Goal: Register for event/course

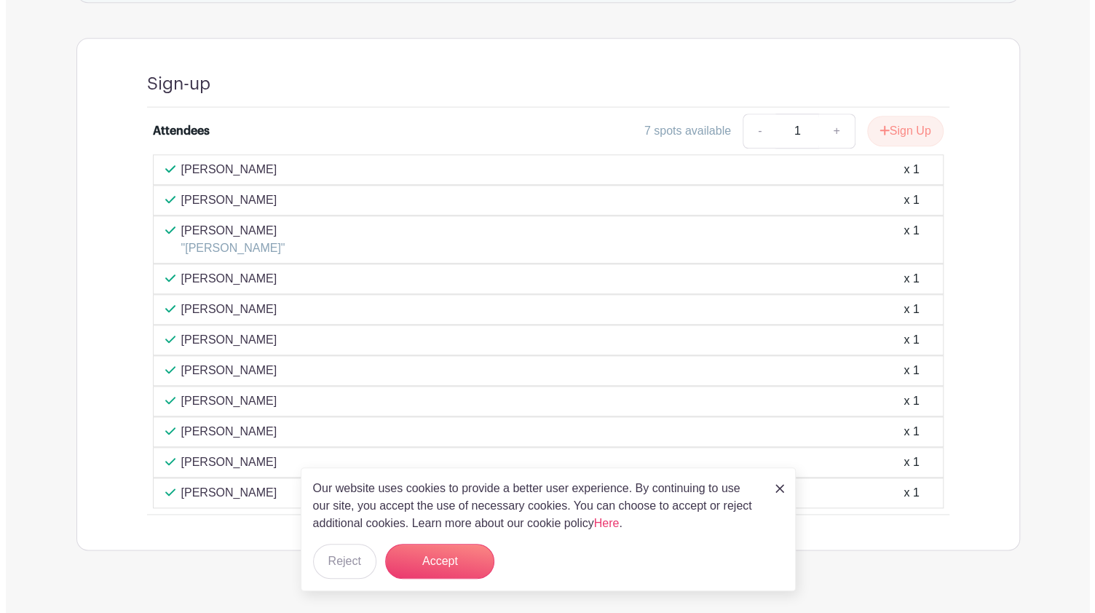
scroll to position [772, 0]
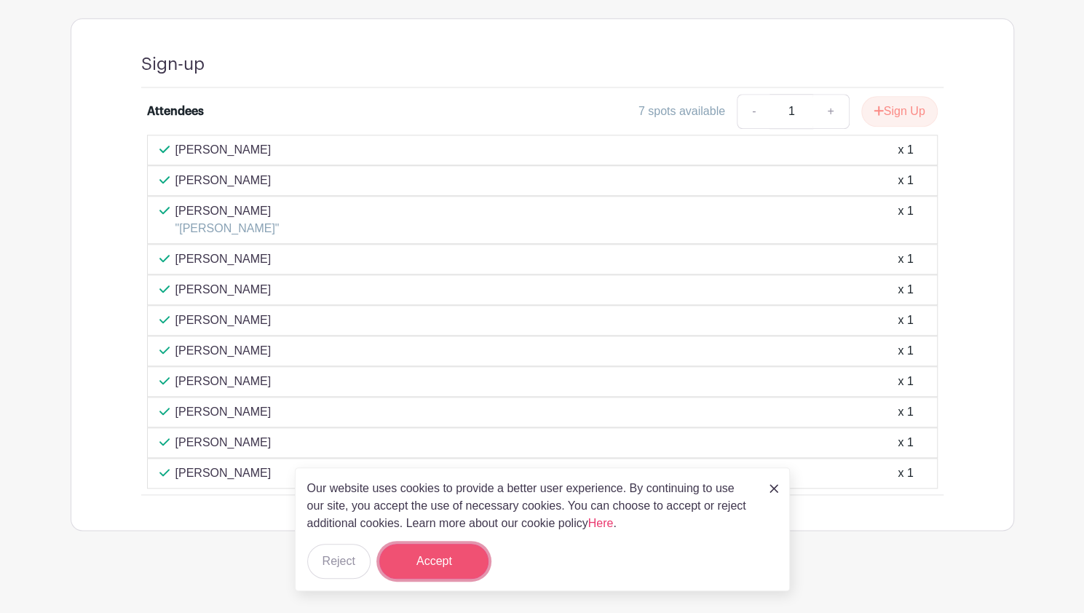
click at [440, 560] on button "Accept" at bounding box center [433, 561] width 109 height 35
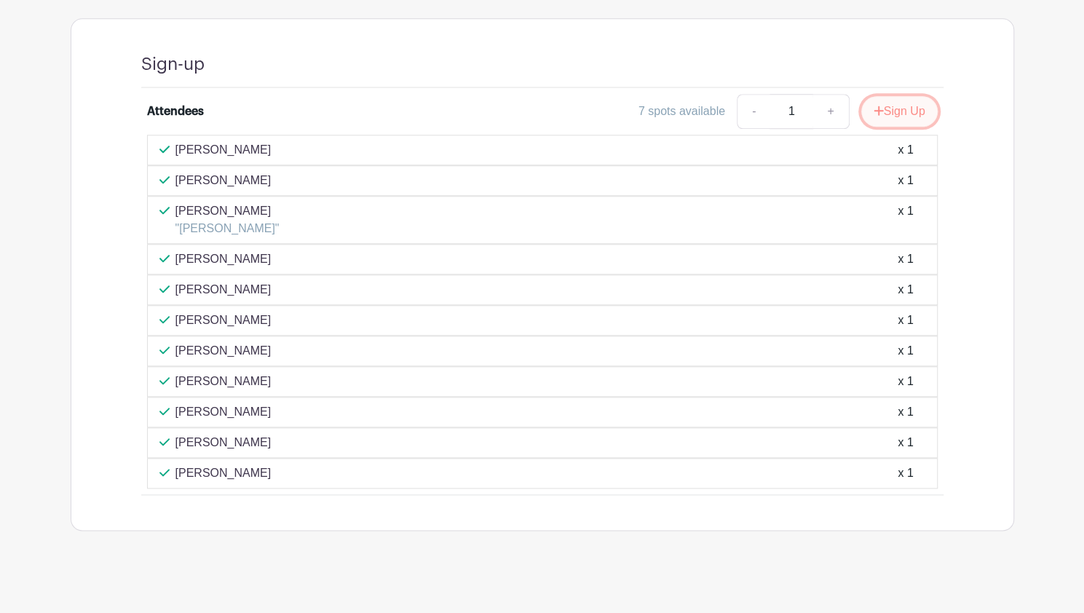
click at [887, 118] on button "Sign Up" at bounding box center [899, 111] width 76 height 31
click at [887, 118] on div "Sign Up" at bounding box center [894, 111] width 88 height 31
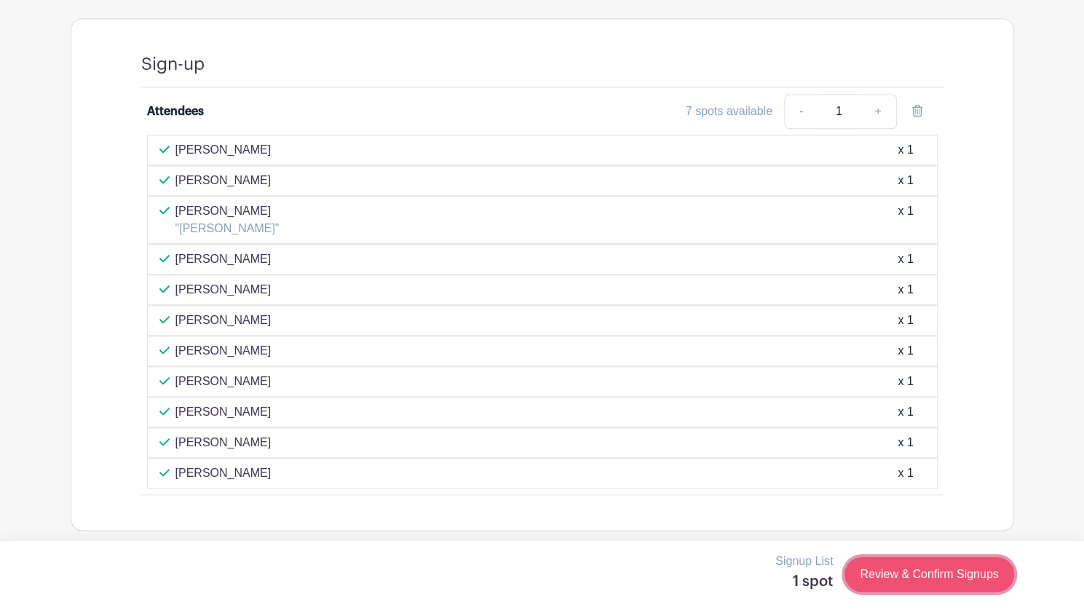
click at [906, 572] on link "Review & Confirm Signups" at bounding box center [928, 574] width 169 height 35
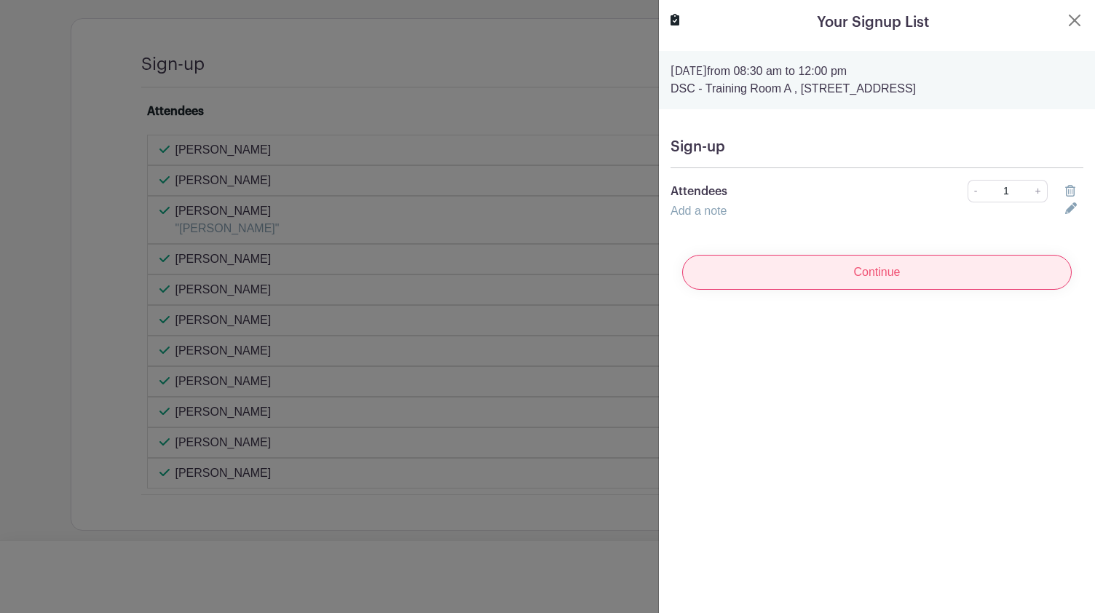
click at [798, 276] on input "Continue" at bounding box center [876, 272] width 389 height 35
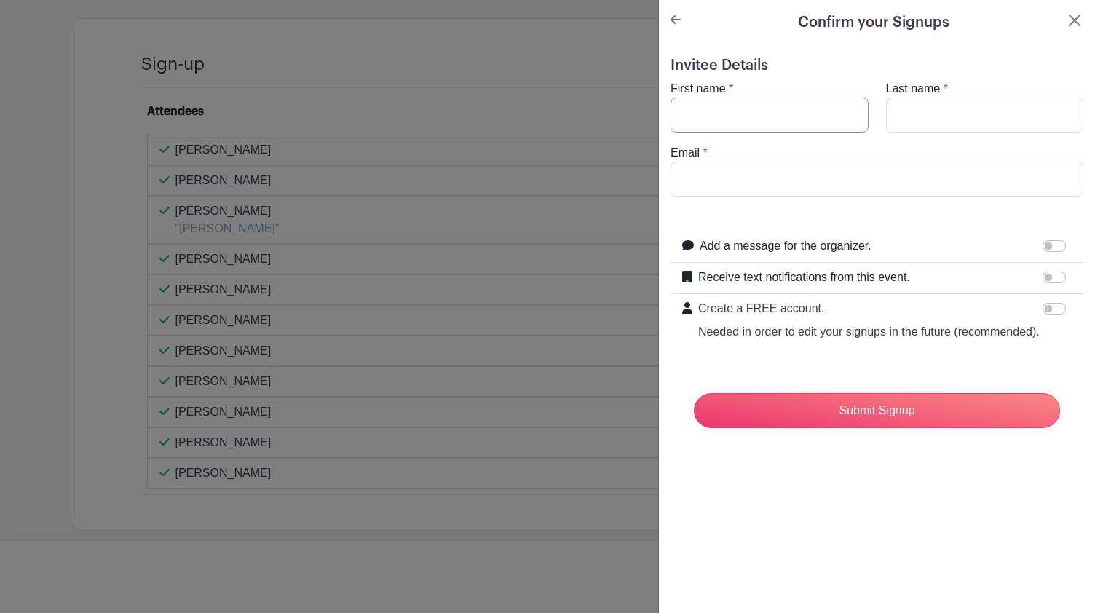
click at [775, 123] on input "First name" at bounding box center [769, 115] width 198 height 35
type input "[PERSON_NAME]"
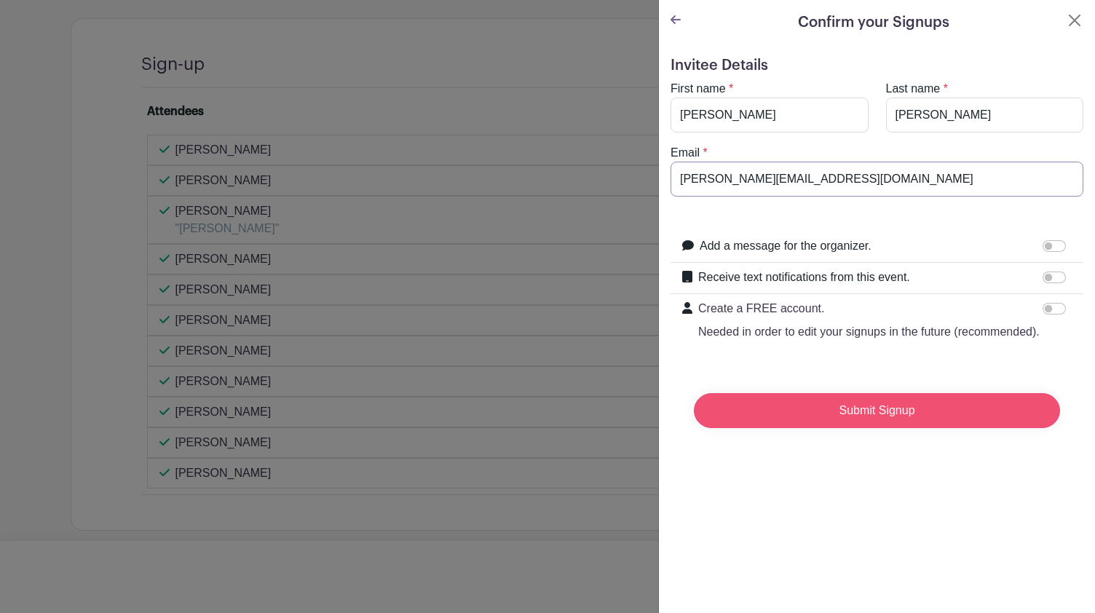
type input "Mendoza-hernandezl@aurora.il.us"
click at [826, 428] on input "Submit Signup" at bounding box center [877, 410] width 366 height 35
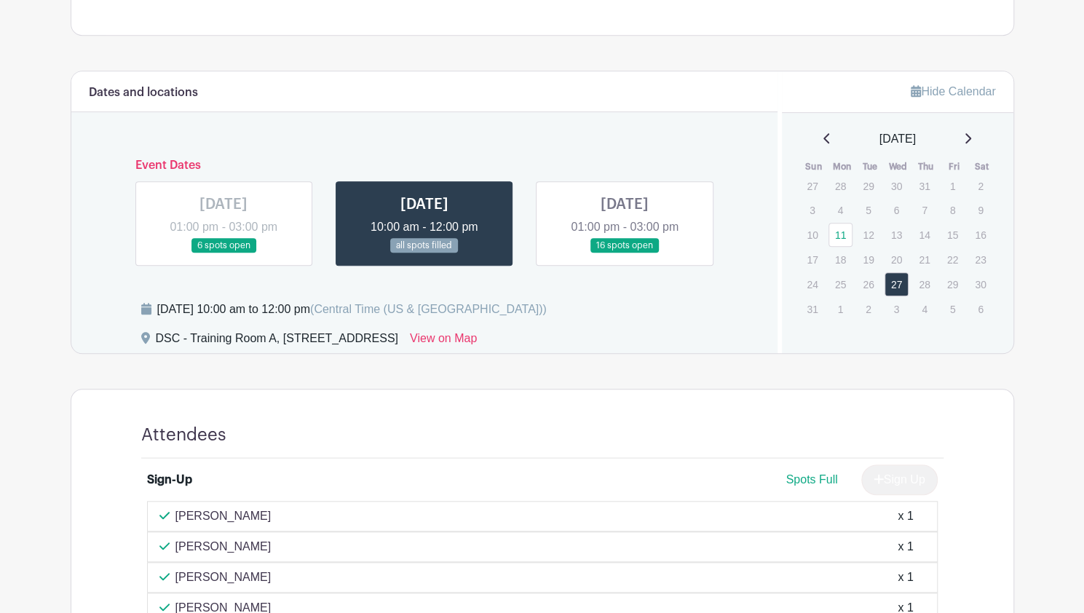
scroll to position [510, 0]
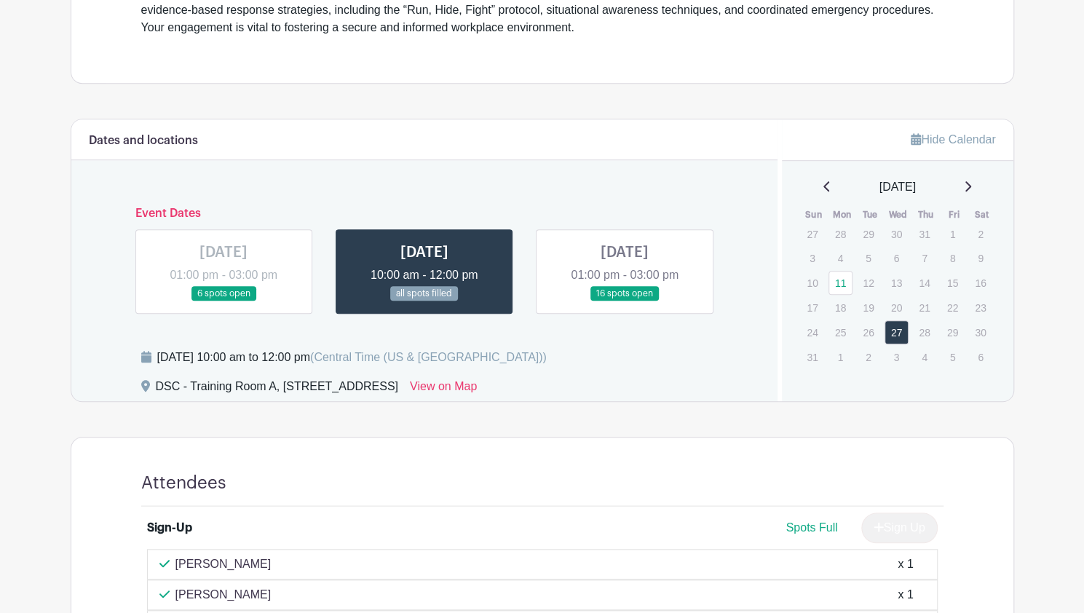
click at [223, 301] on link at bounding box center [223, 301] width 0 height 0
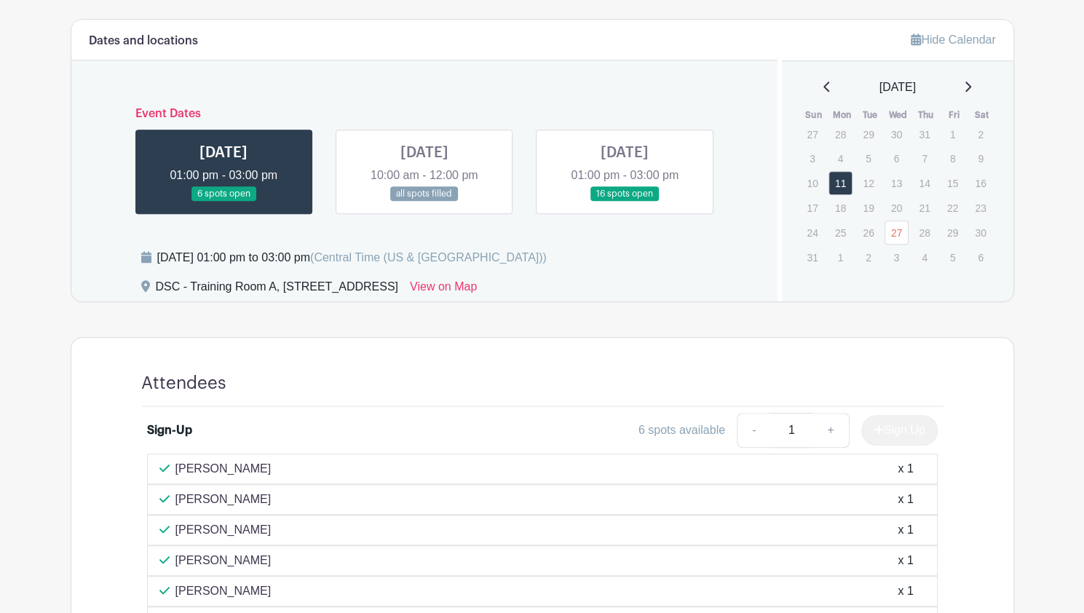
scroll to position [510, 0]
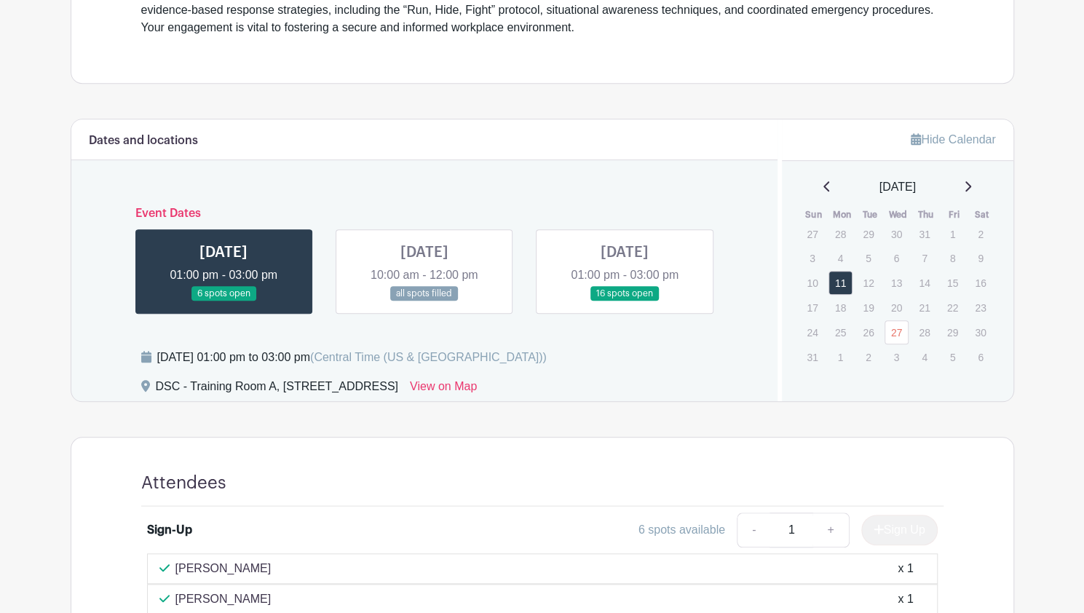
click at [625, 301] on link at bounding box center [625, 301] width 0 height 0
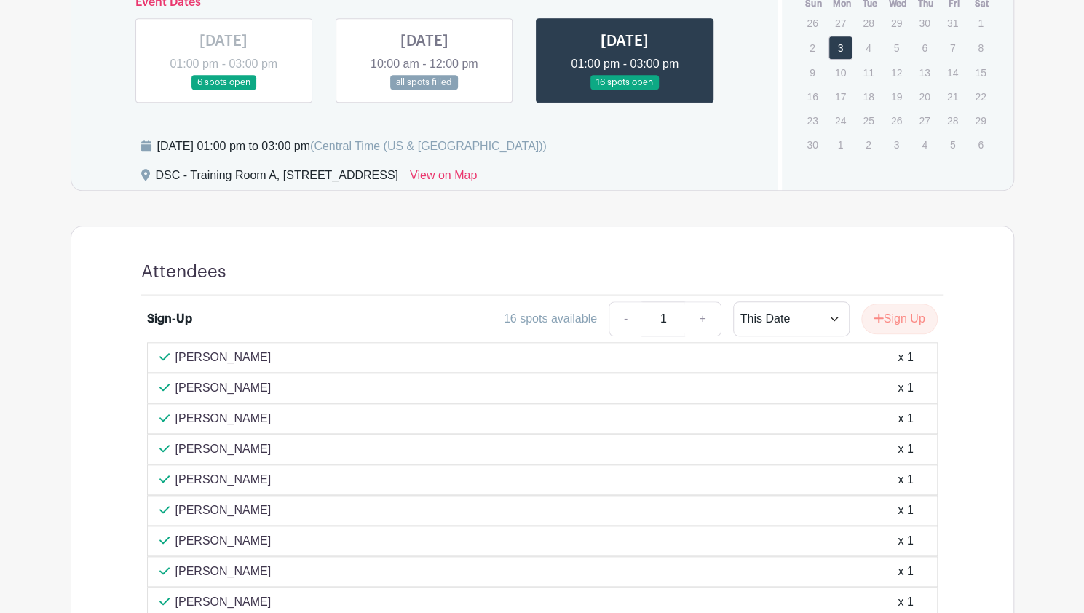
scroll to position [636, 0]
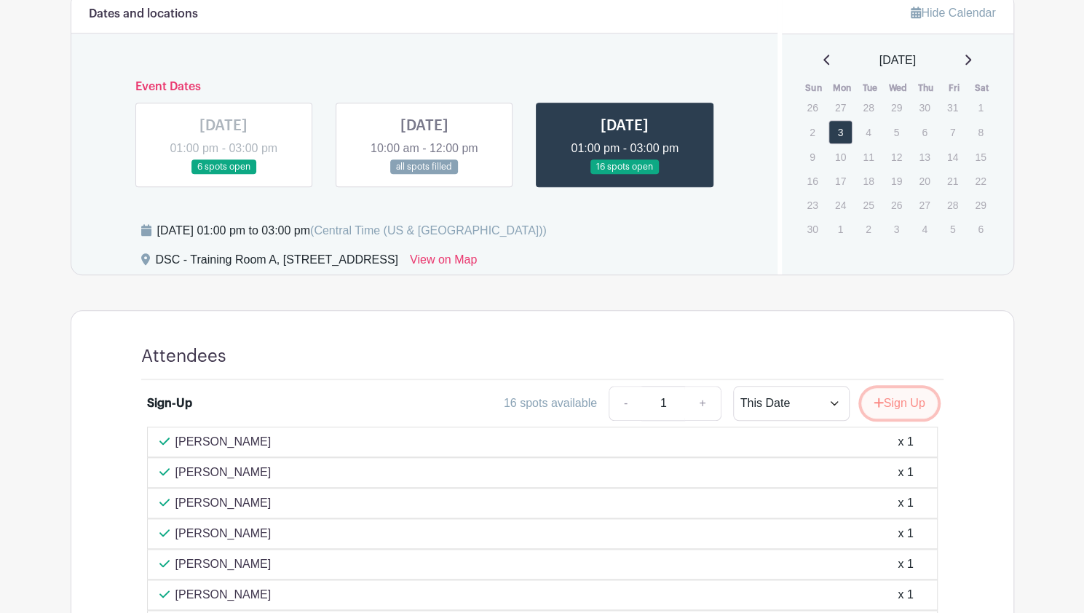
click at [911, 400] on button "Sign Up" at bounding box center [899, 403] width 76 height 31
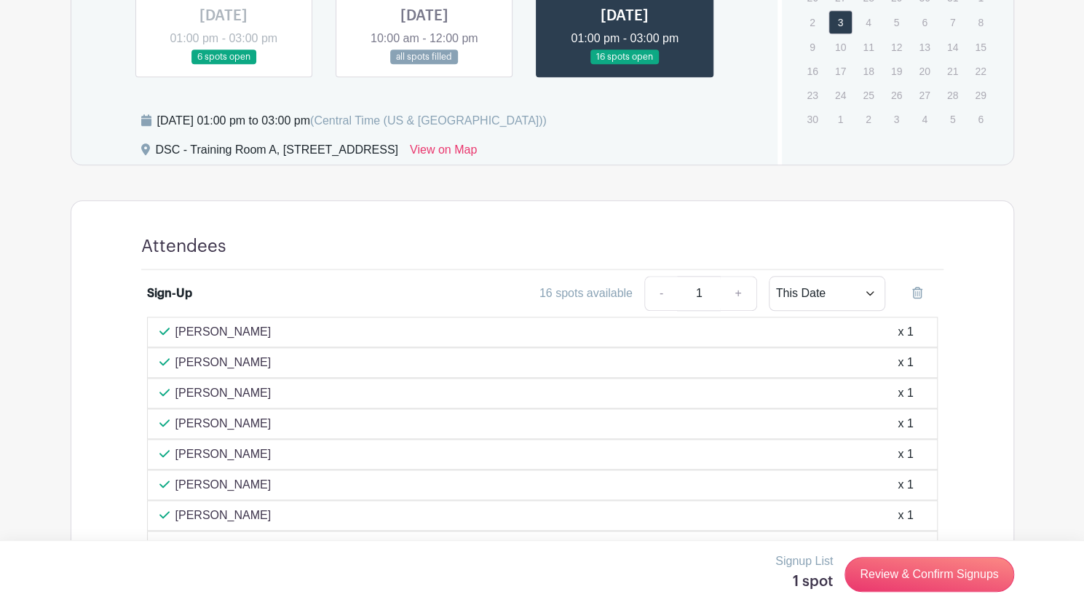
scroll to position [1000, 0]
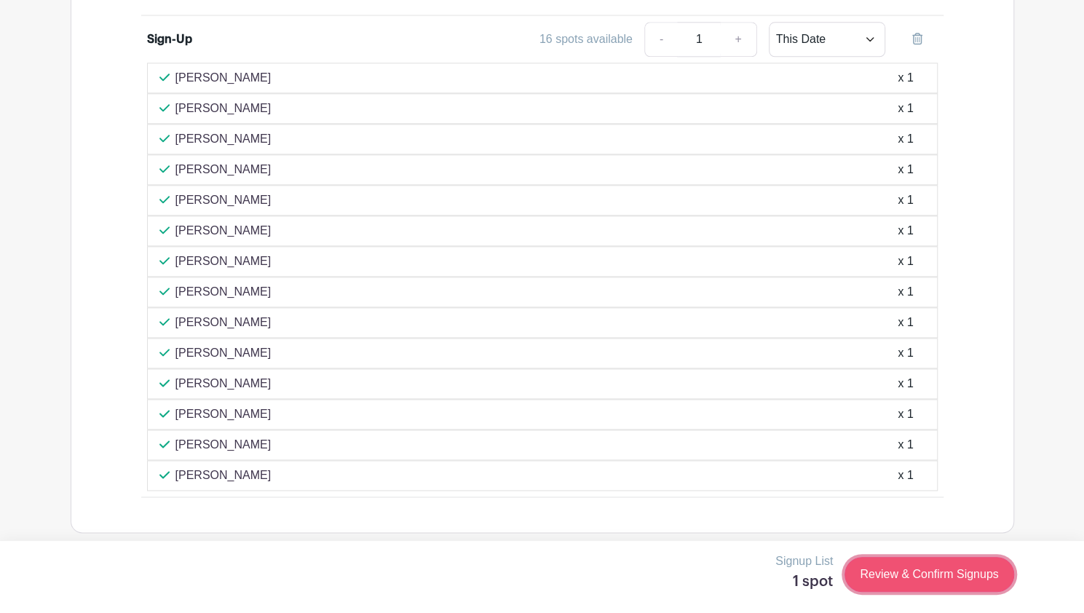
click at [907, 580] on link "Review & Confirm Signups" at bounding box center [928, 574] width 169 height 35
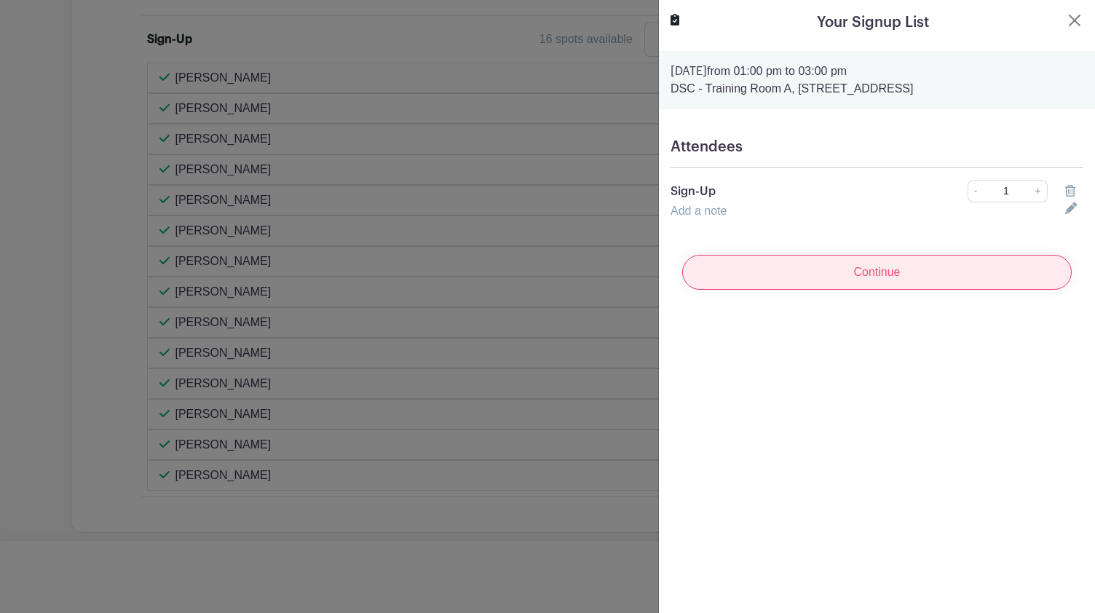
click at [818, 277] on input "Continue" at bounding box center [876, 272] width 389 height 35
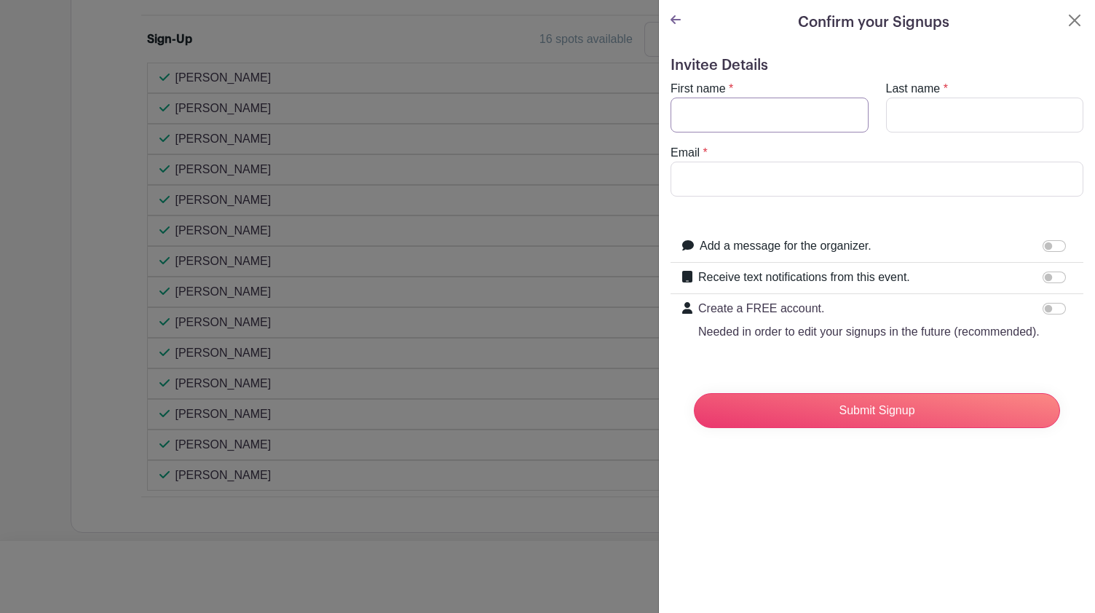
click at [767, 116] on input "First name" at bounding box center [769, 115] width 198 height 35
type input "[PERSON_NAME]"
type input "[PERSON_NAME][EMAIL_ADDRESS][DOMAIN_NAME]"
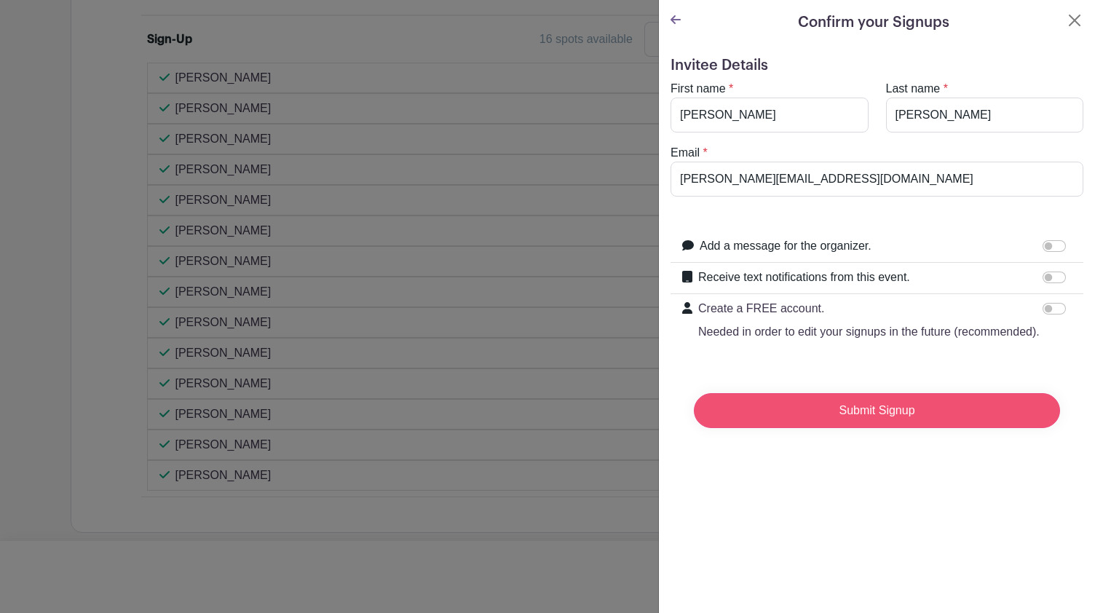
click at [880, 428] on input "Submit Signup" at bounding box center [877, 410] width 366 height 35
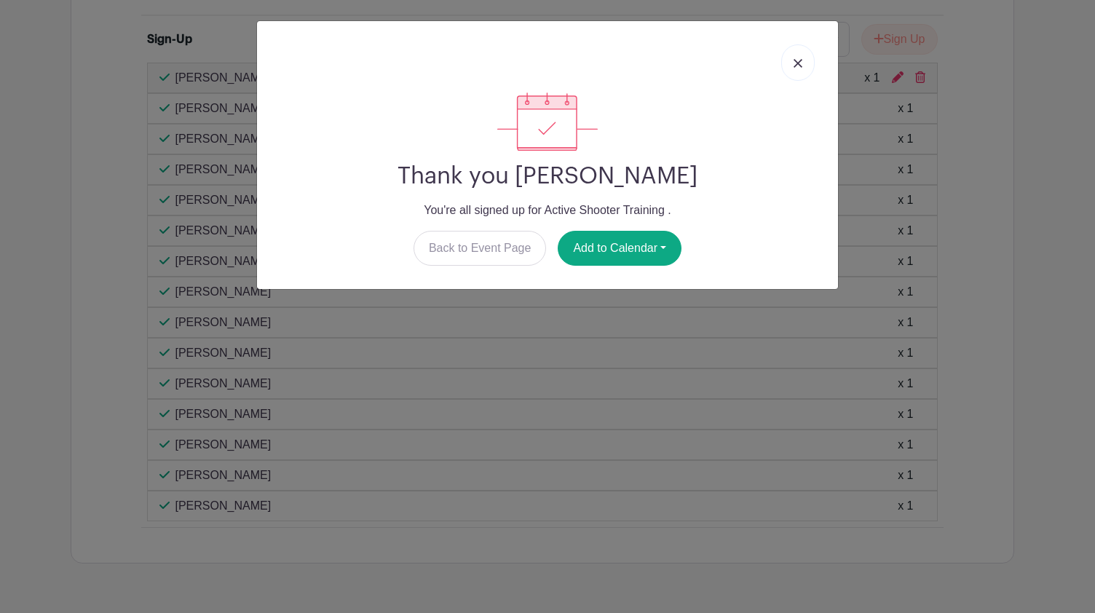
click at [798, 60] on img at bounding box center [798, 63] width 9 height 9
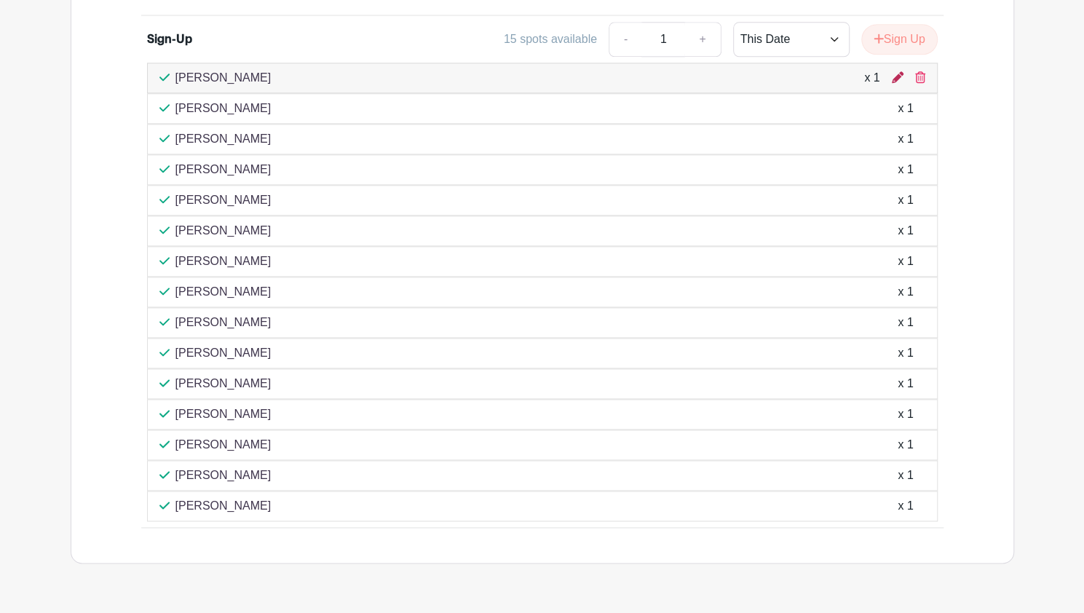
click at [897, 71] on icon at bounding box center [898, 77] width 12 height 12
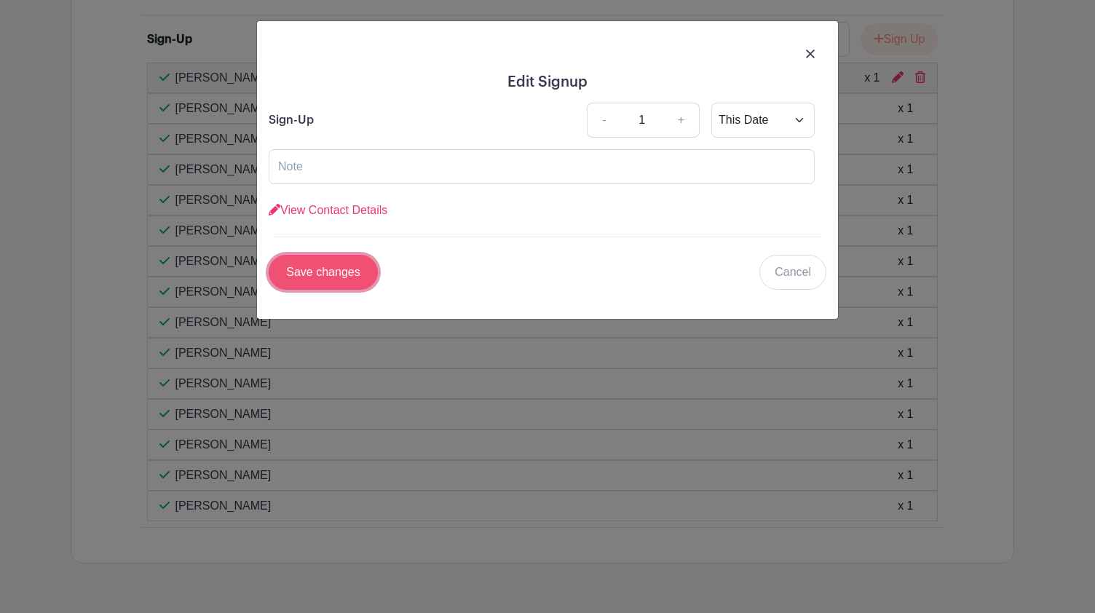
click at [355, 257] on input "Save changes" at bounding box center [323, 272] width 109 height 35
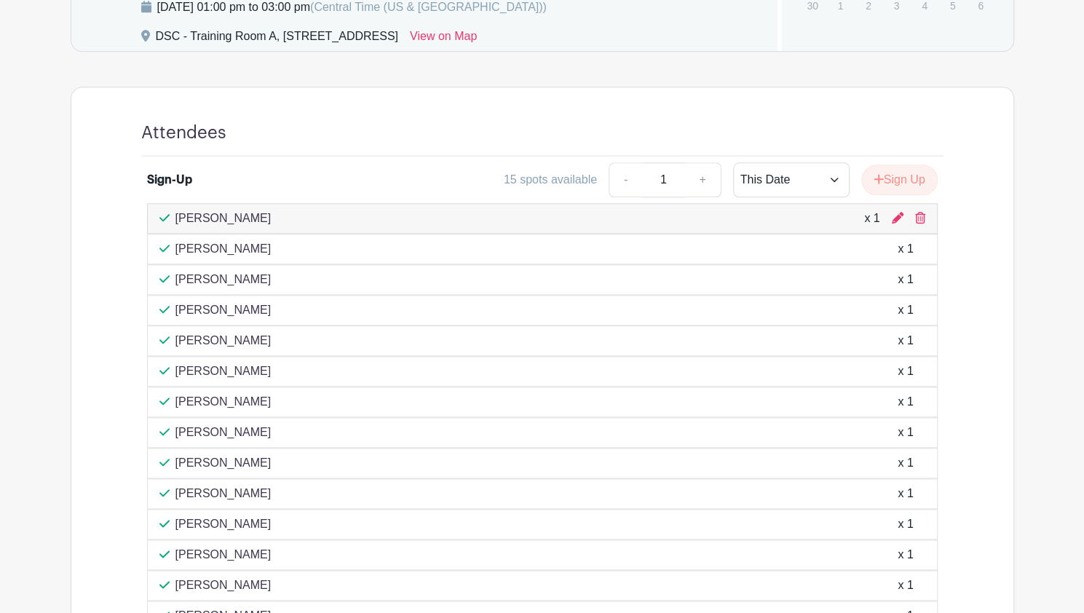
scroll to position [782, 0]
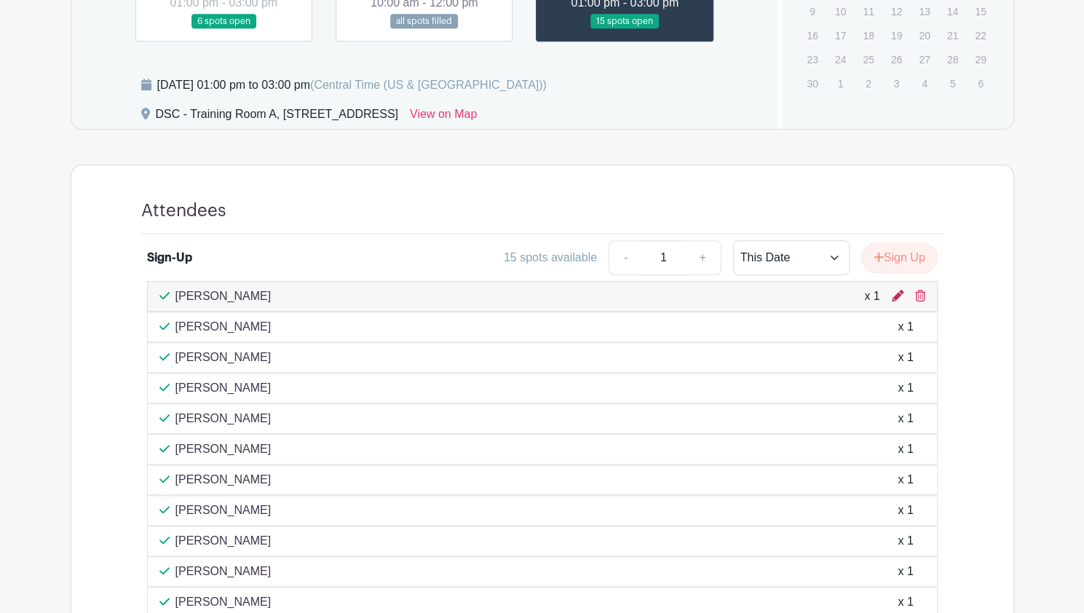
click at [898, 296] on icon at bounding box center [898, 296] width 12 height 12
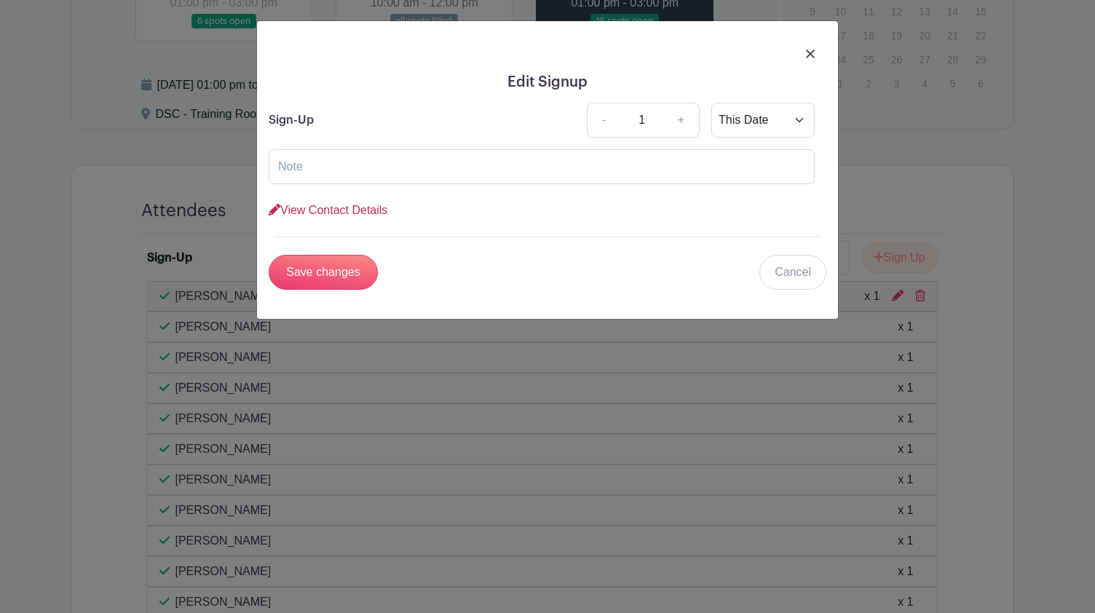
click at [317, 205] on link "View Contact Details" at bounding box center [328, 210] width 119 height 12
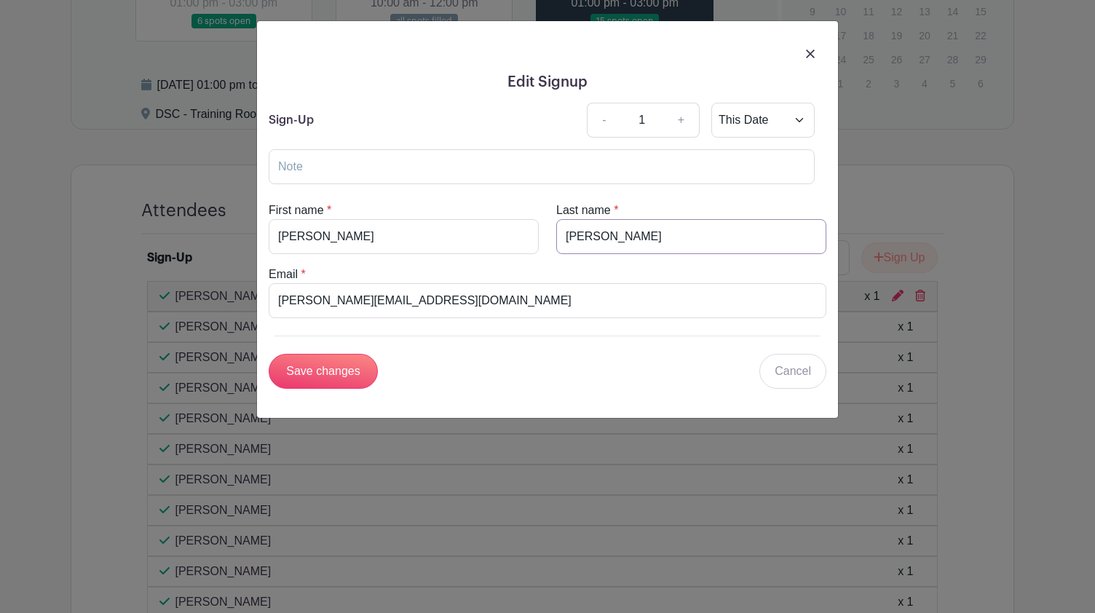
drag, startPoint x: 673, startPoint y: 234, endPoint x: 623, endPoint y: 237, distance: 50.3
click at [614, 237] on input "[PERSON_NAME]" at bounding box center [691, 236] width 270 height 35
type input "[PERSON_NAME]"
click at [322, 360] on input "Save changes" at bounding box center [323, 371] width 109 height 35
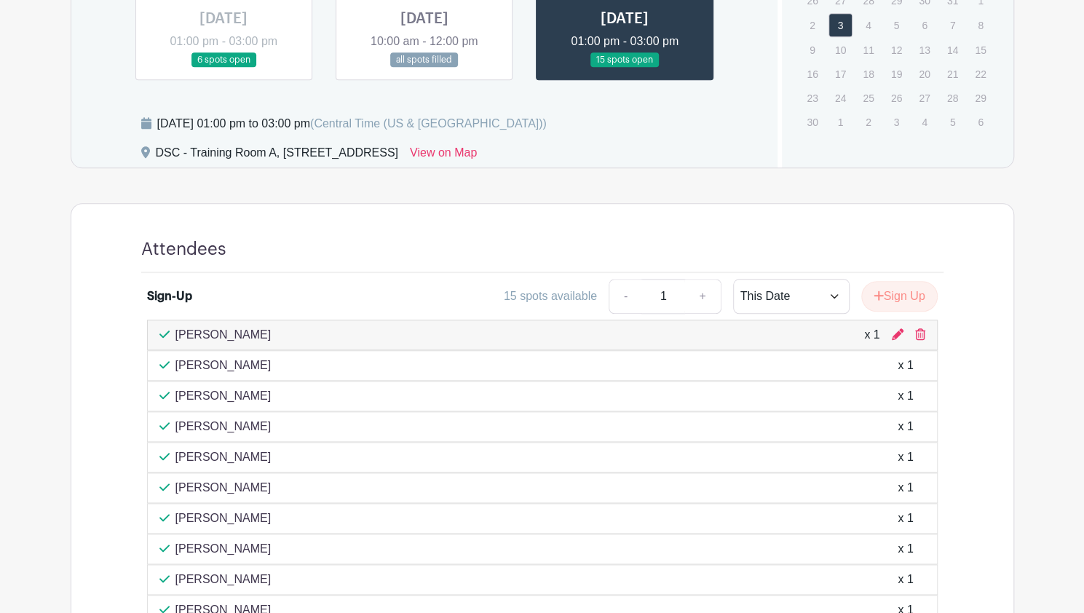
scroll to position [709, 0]
